Goal: Task Accomplishment & Management: Use online tool/utility

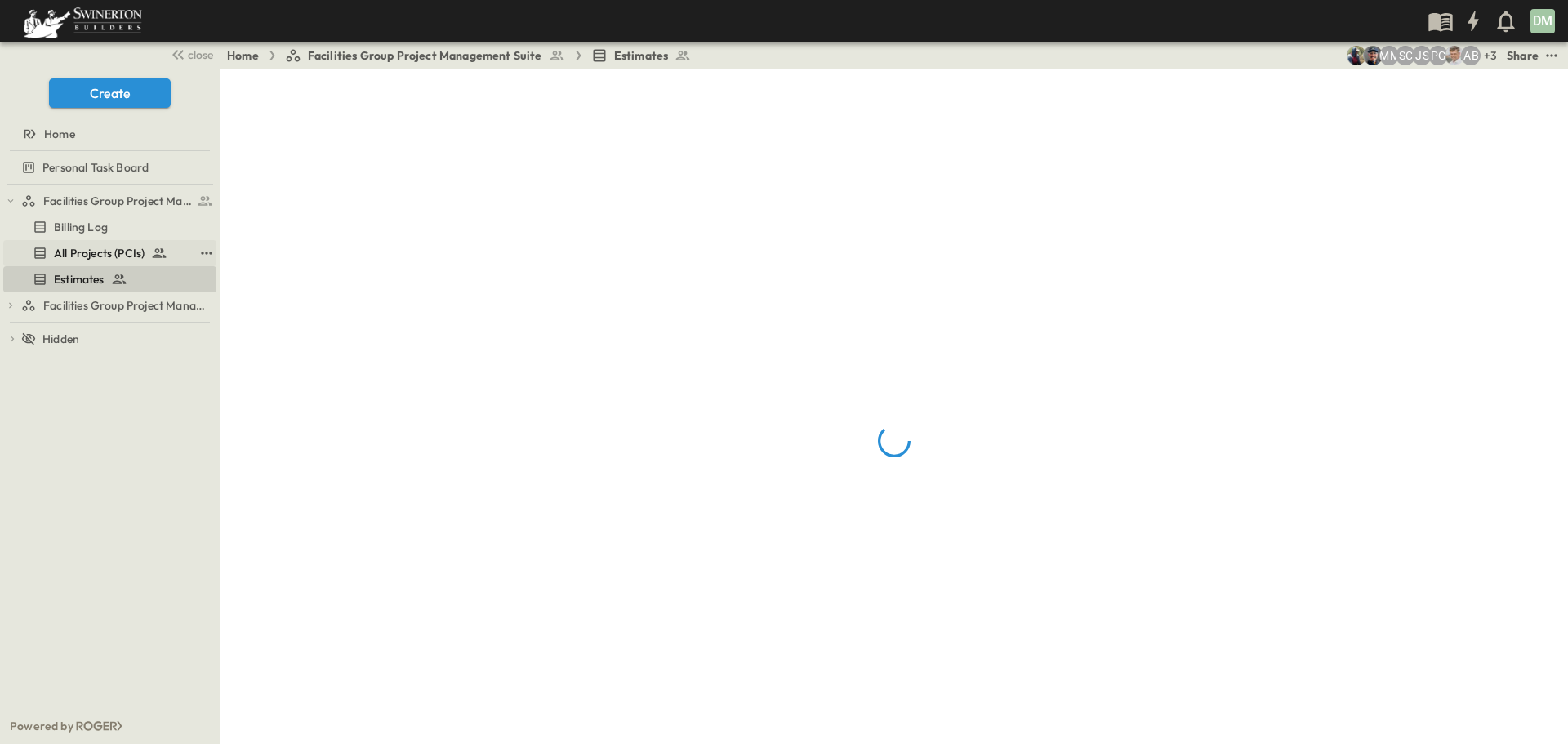
click at [105, 249] on span "All Projects (PCIs)" at bounding box center [100, 253] width 91 height 16
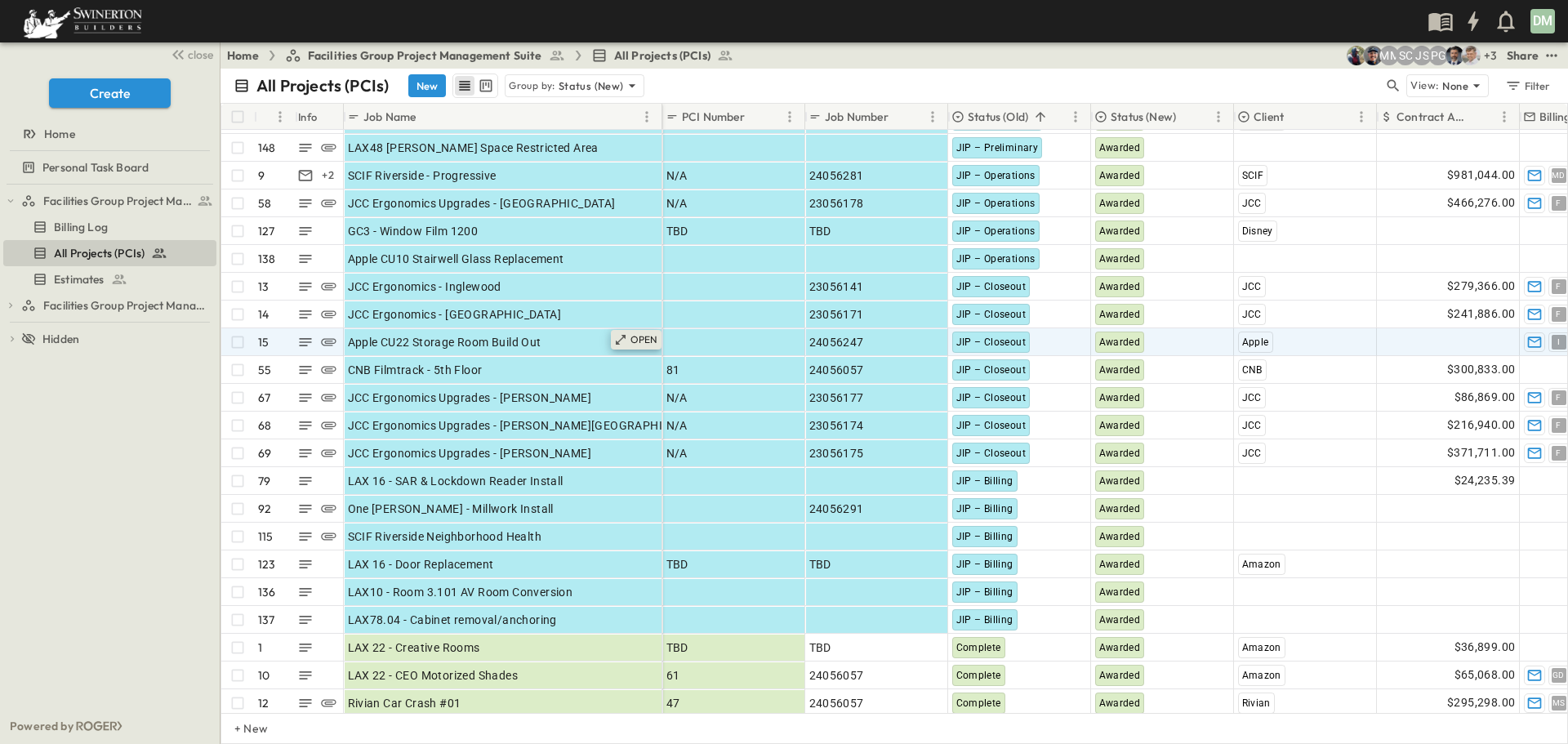
scroll to position [164, 0]
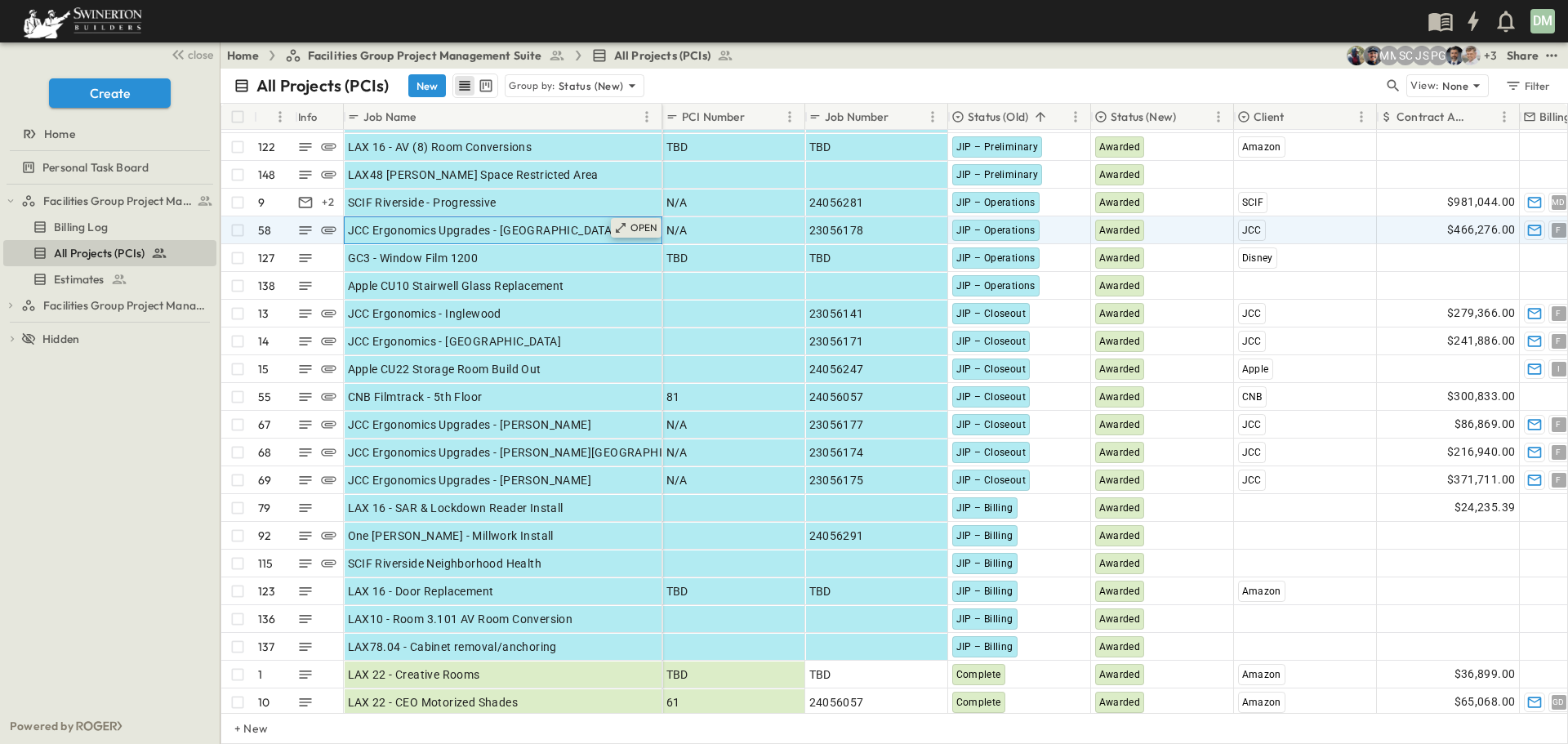
click at [643, 228] on p "OPEN" at bounding box center [644, 228] width 28 height 13
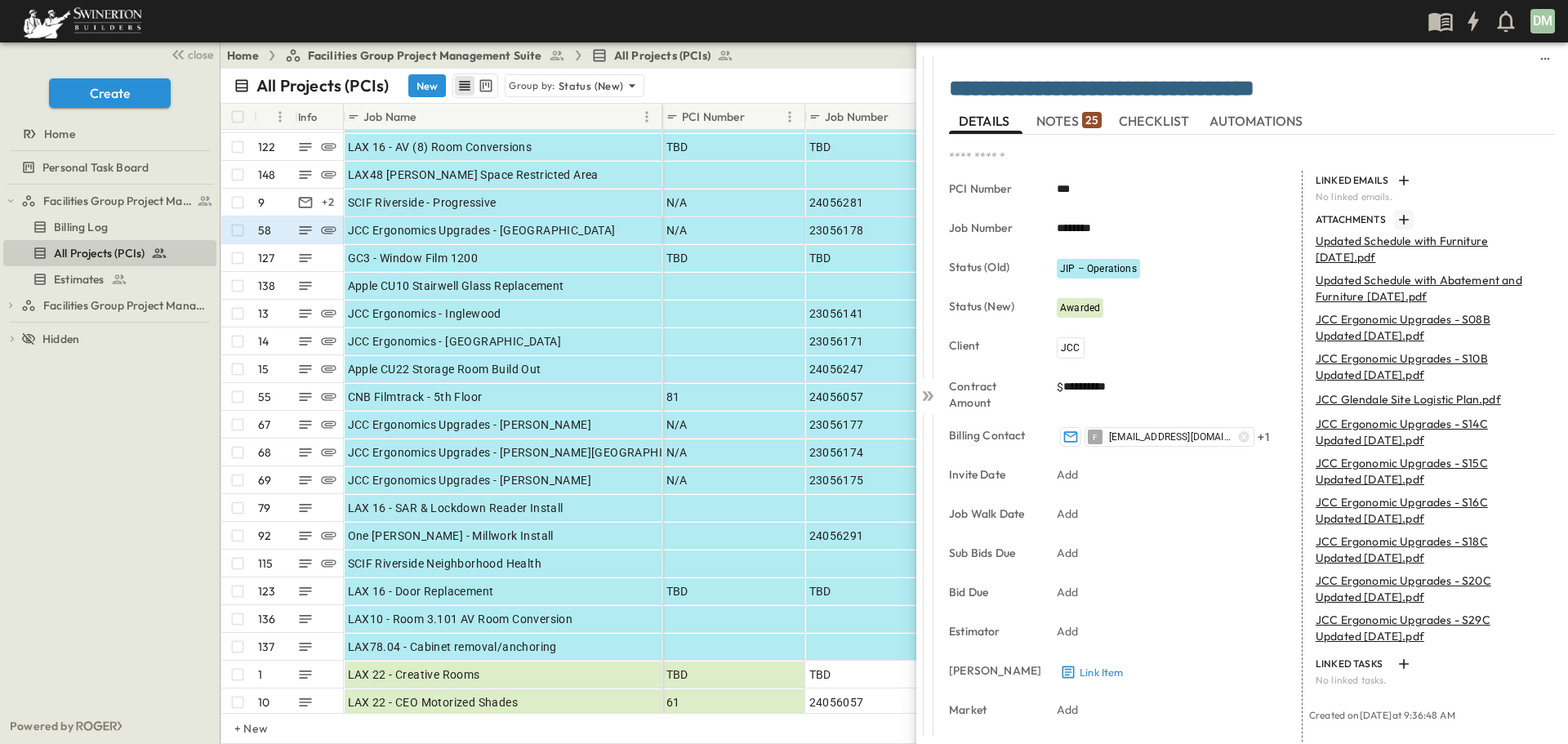
click at [1395, 218] on icon "button" at bounding box center [1403, 220] width 16 height 16
click at [930, 392] on icon at bounding box center [929, 396] width 6 height 10
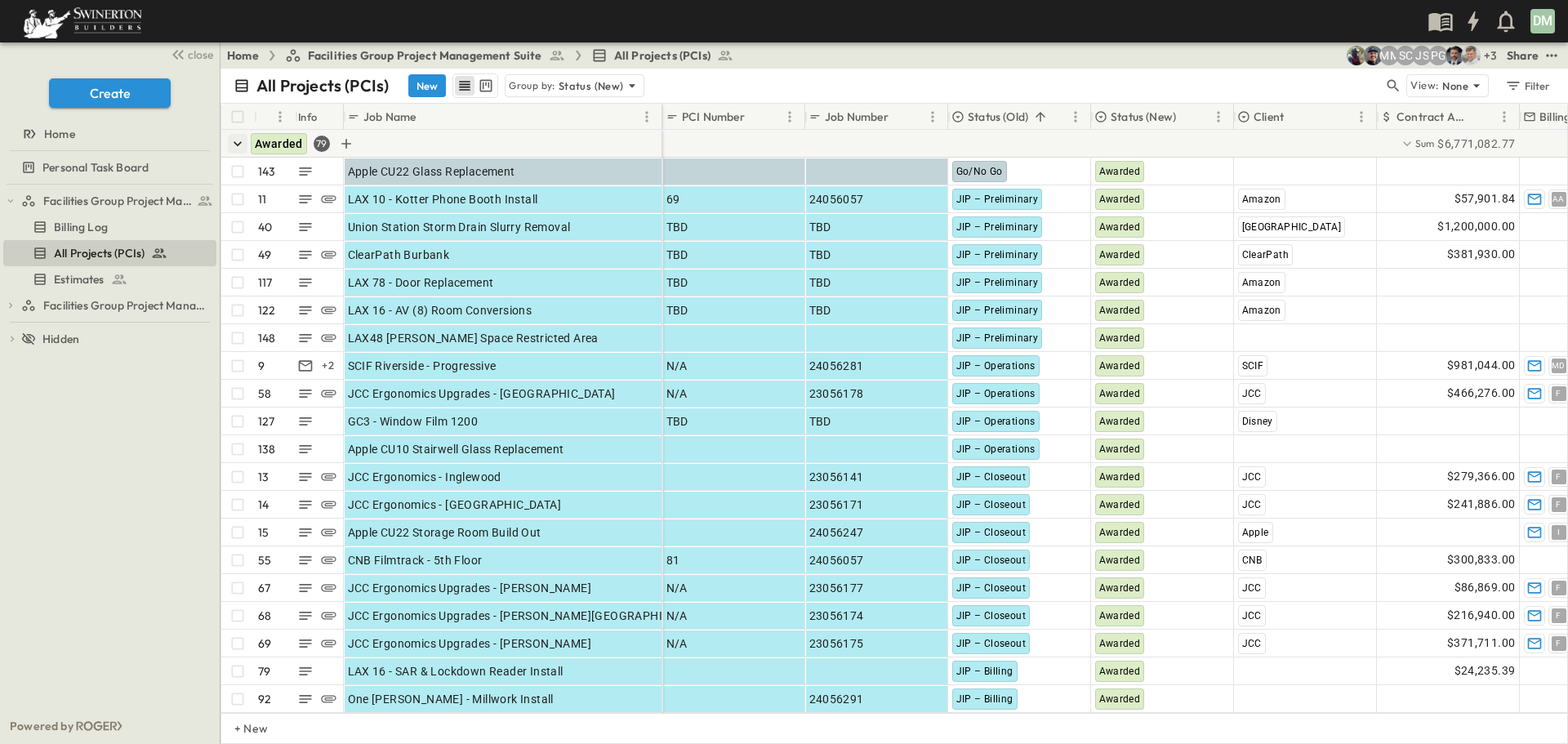
click at [237, 145] on icon "button" at bounding box center [237, 143] width 16 height 16
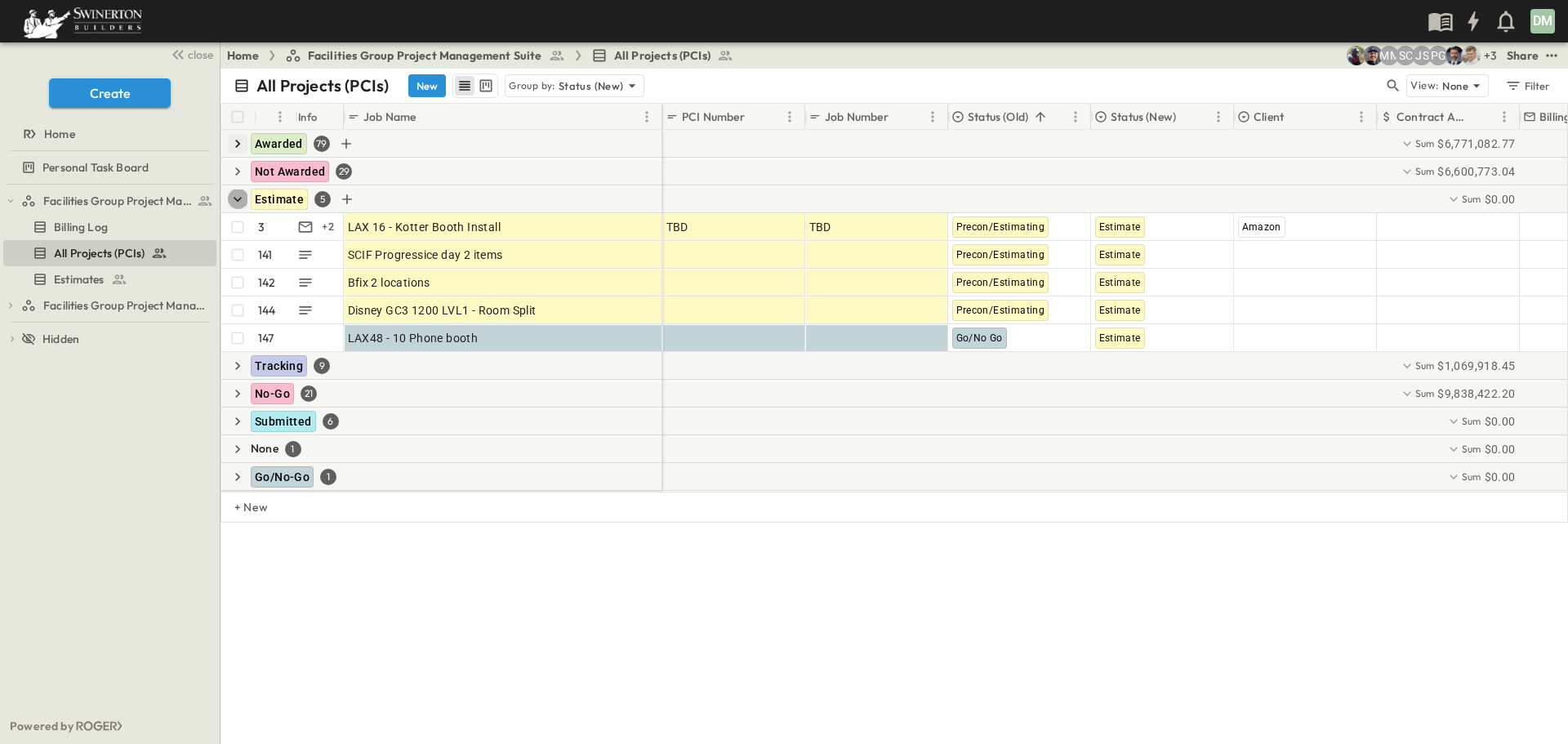
click at [241, 202] on icon "button" at bounding box center [237, 199] width 16 height 16
